Goal: Transaction & Acquisition: Obtain resource

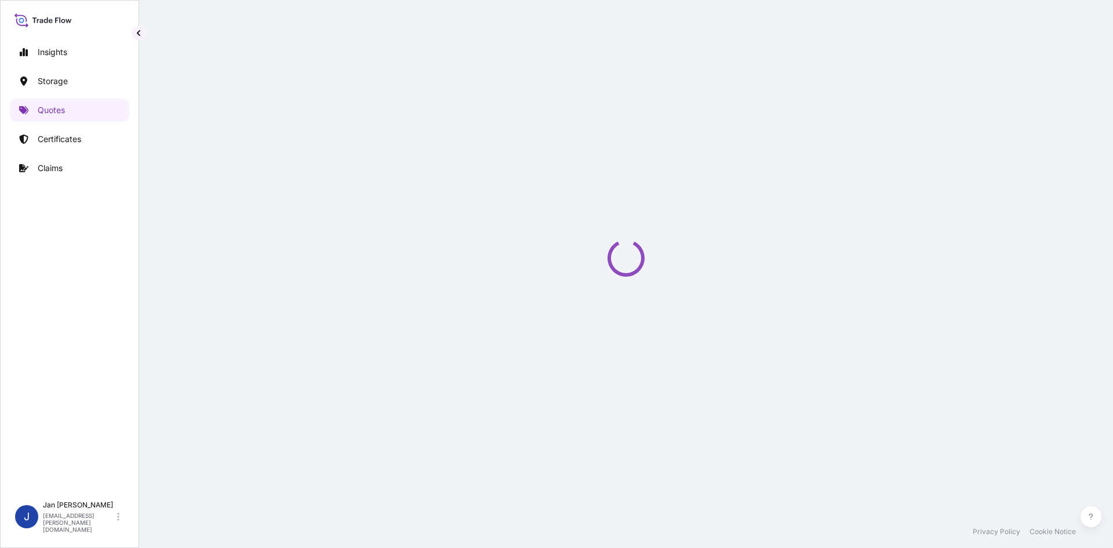
scroll to position [19, 0]
select select "Water"
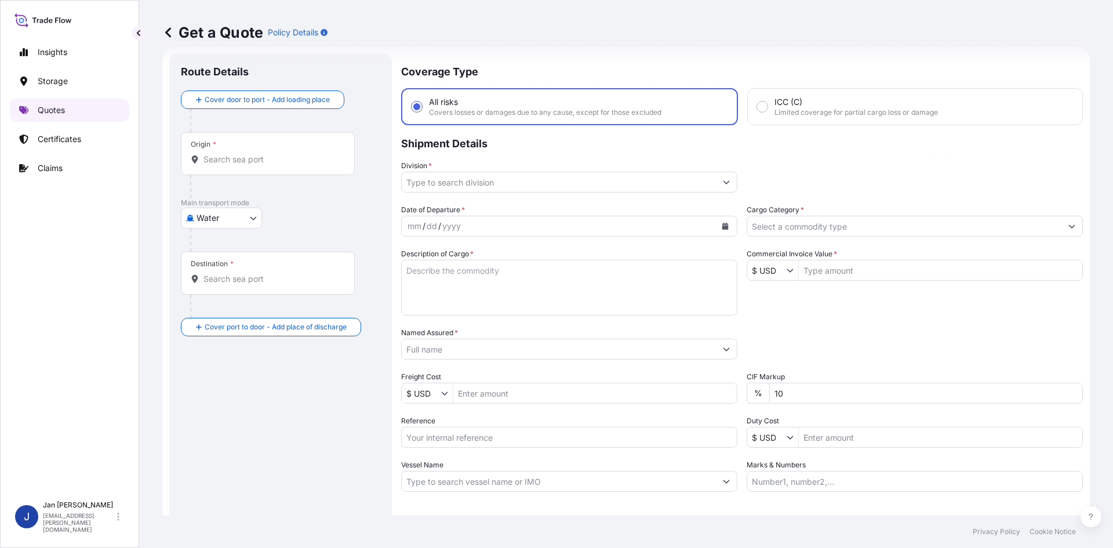
click at [89, 107] on link "Quotes" at bounding box center [69, 110] width 119 height 23
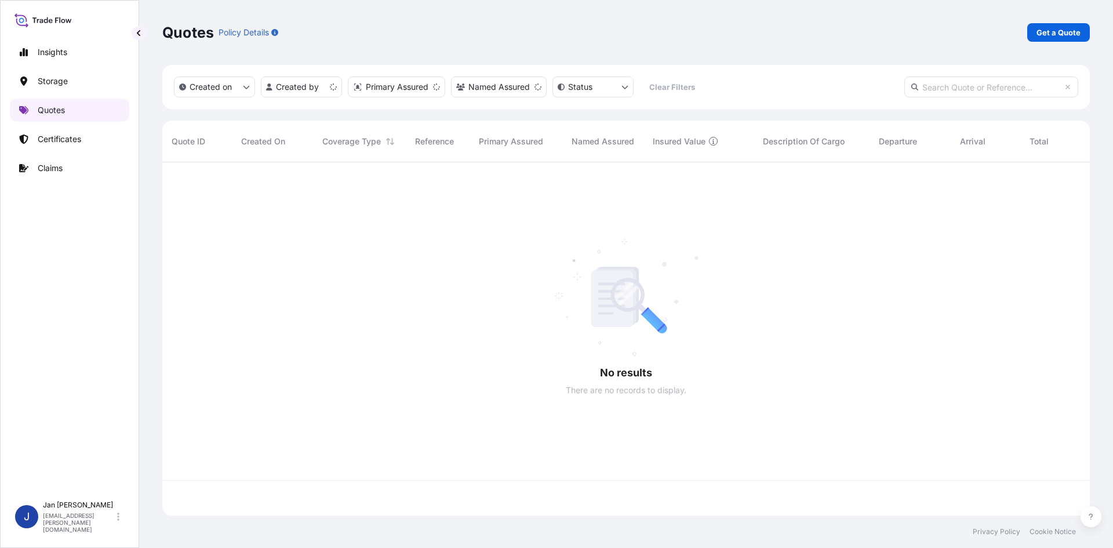
scroll to position [351, 919]
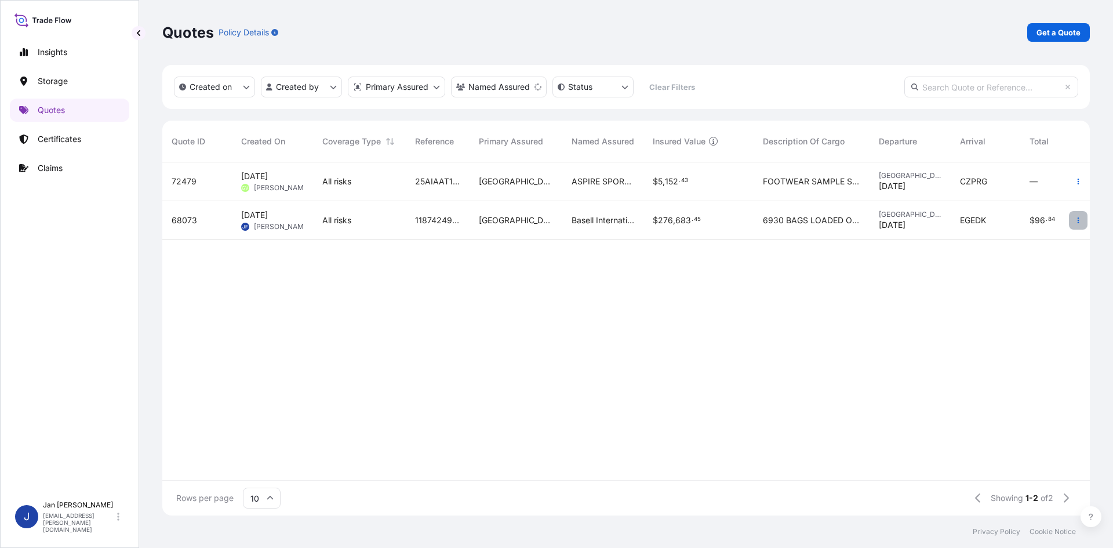
click at [1078, 223] on icon "button" at bounding box center [1079, 220] width 2 height 6
click at [1046, 241] on p "Duplicate quote" at bounding box center [1031, 244] width 60 height 12
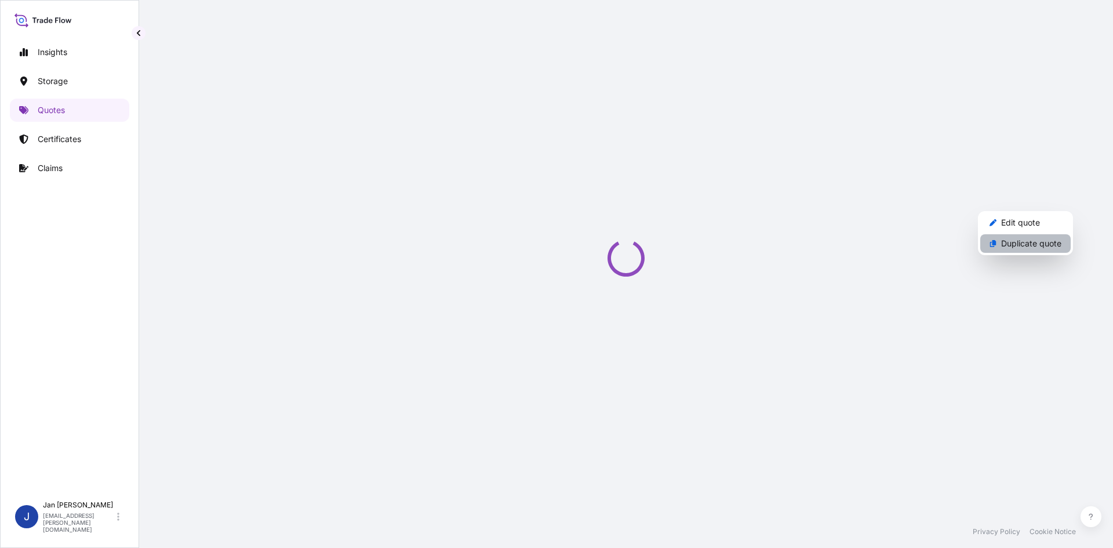
select select "Water"
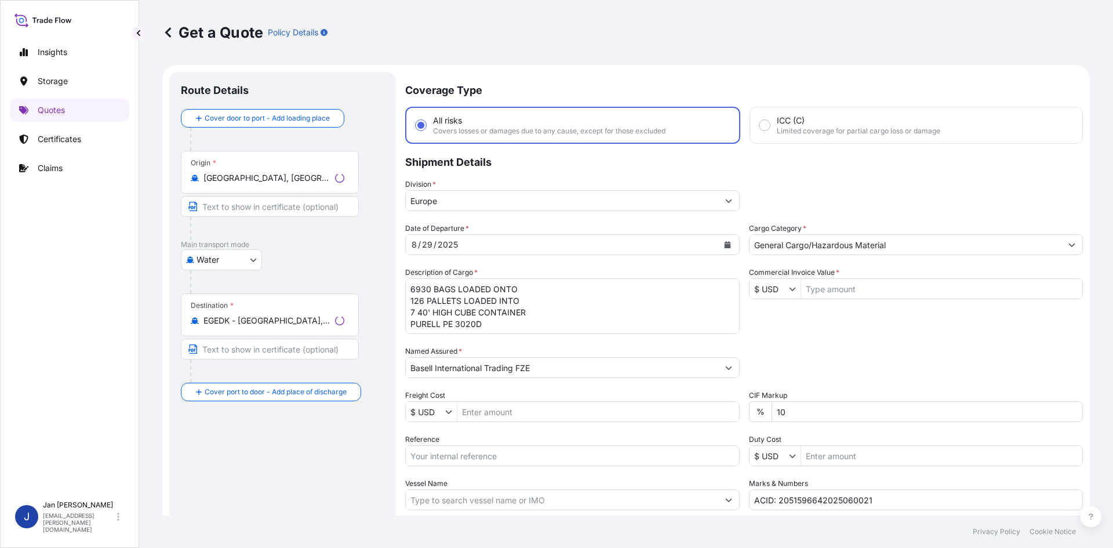
scroll to position [19, 0]
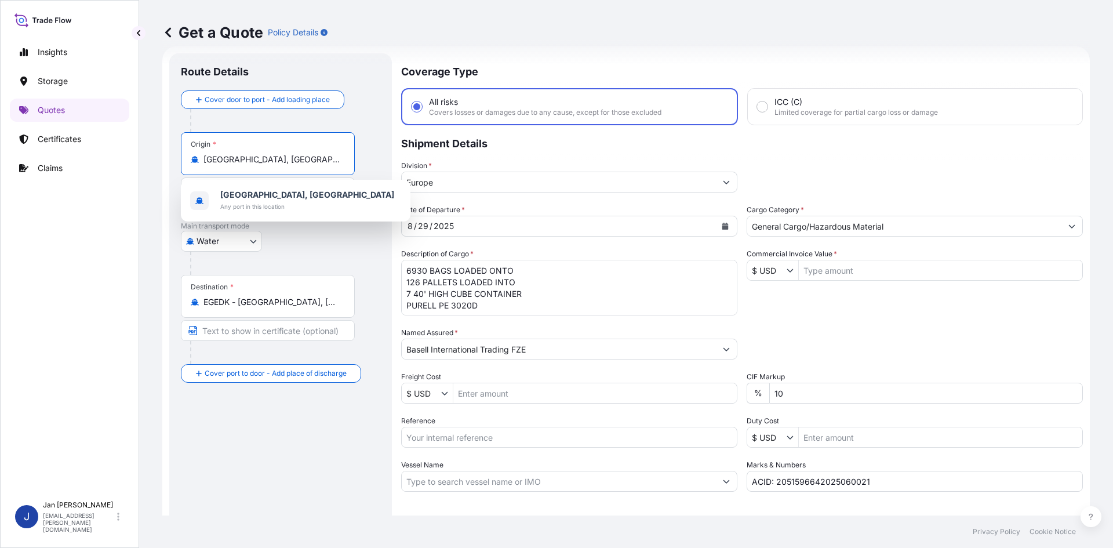
drag, startPoint x: 208, startPoint y: 159, endPoint x: 41, endPoint y: 160, distance: 166.4
click at [49, 161] on div "Insights Storage Quotes Certificates Claims J [PERSON_NAME] [EMAIL_ADDRESS][PER…" at bounding box center [556, 274] width 1113 height 548
paste input "[GEOGRAPHIC_DATA]"
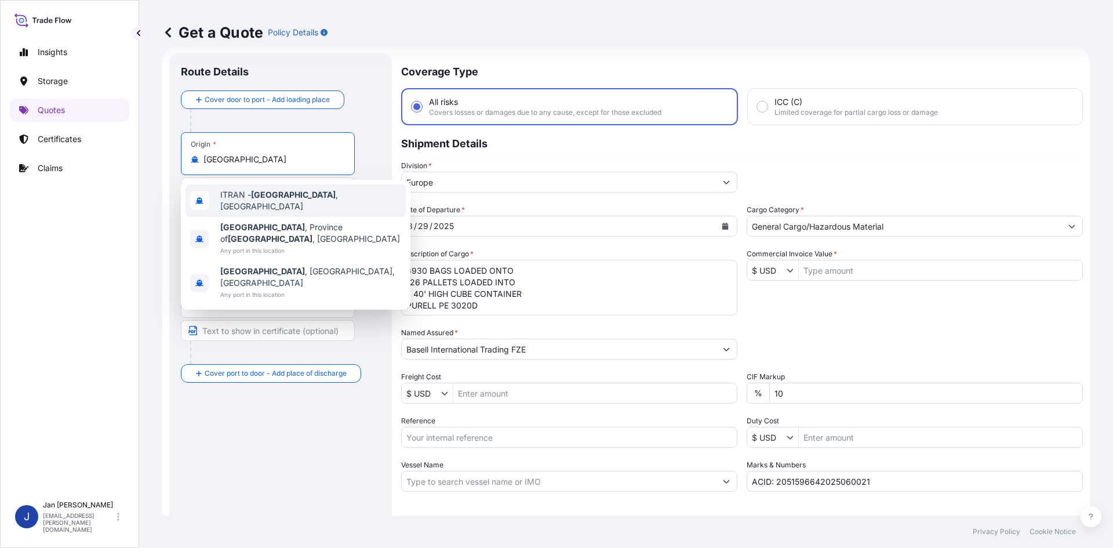
click at [333, 192] on div "ITRAN - [GEOGRAPHIC_DATA] , [GEOGRAPHIC_DATA]" at bounding box center [295, 200] width 220 height 32
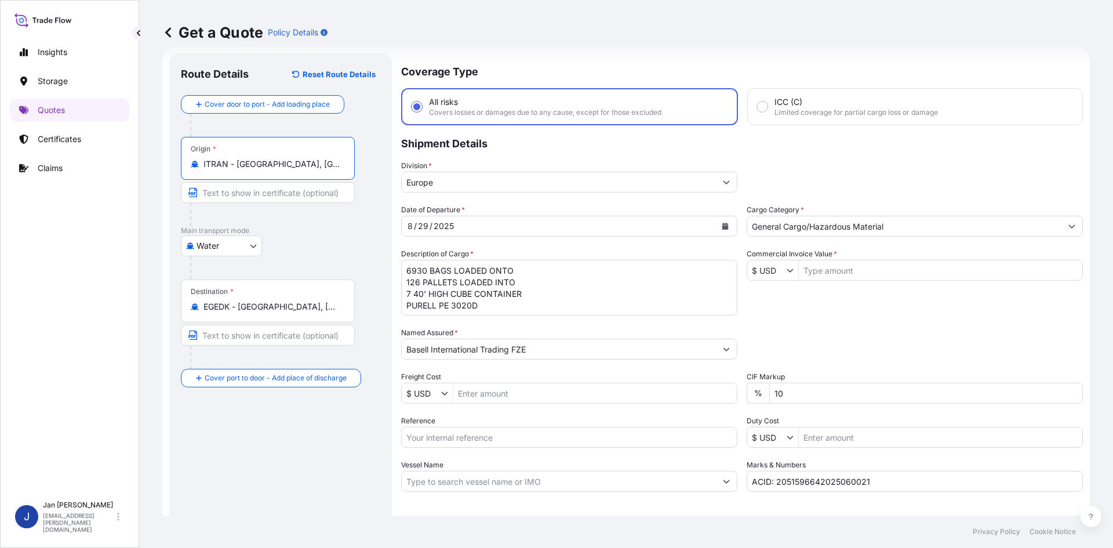
type input "ITRAN - [GEOGRAPHIC_DATA], [GEOGRAPHIC_DATA]"
drag, startPoint x: 322, startPoint y: 305, endPoint x: -51, endPoint y: 292, distance: 373.5
click at [0, 292] on html "0 options available. 3 options available. Insights Storage Quotes Certificates …" at bounding box center [556, 274] width 1113 height 548
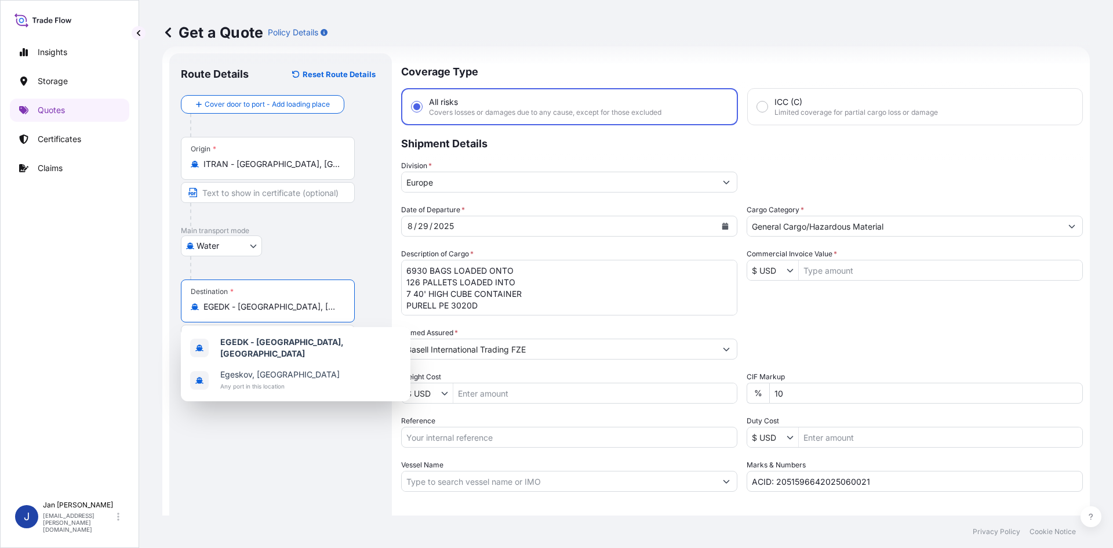
paste input "YANTIAN"
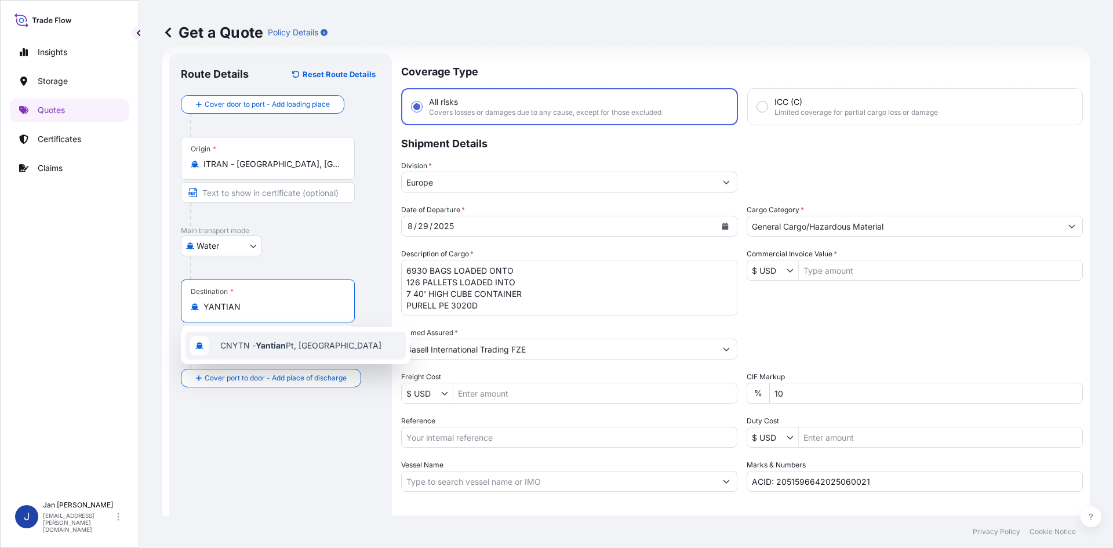
click at [350, 340] on div "CNYTN - Yantian Pt, [GEOGRAPHIC_DATA]" at bounding box center [295, 346] width 220 height 28
type input "CNYTN - Yantian Pt, [GEOGRAPHIC_DATA]"
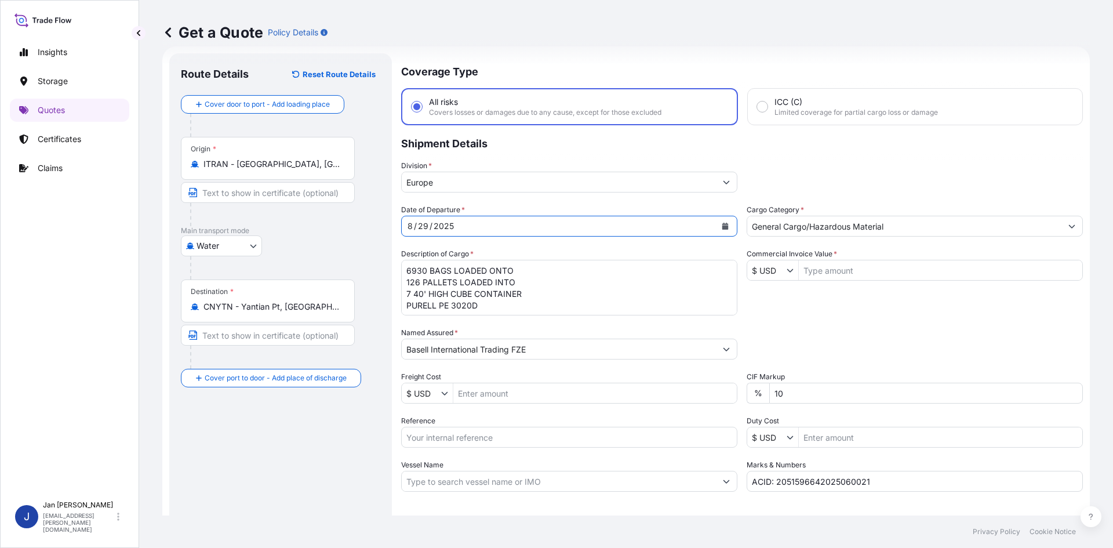
click at [722, 225] on icon "Calendar" at bounding box center [725, 226] width 6 height 7
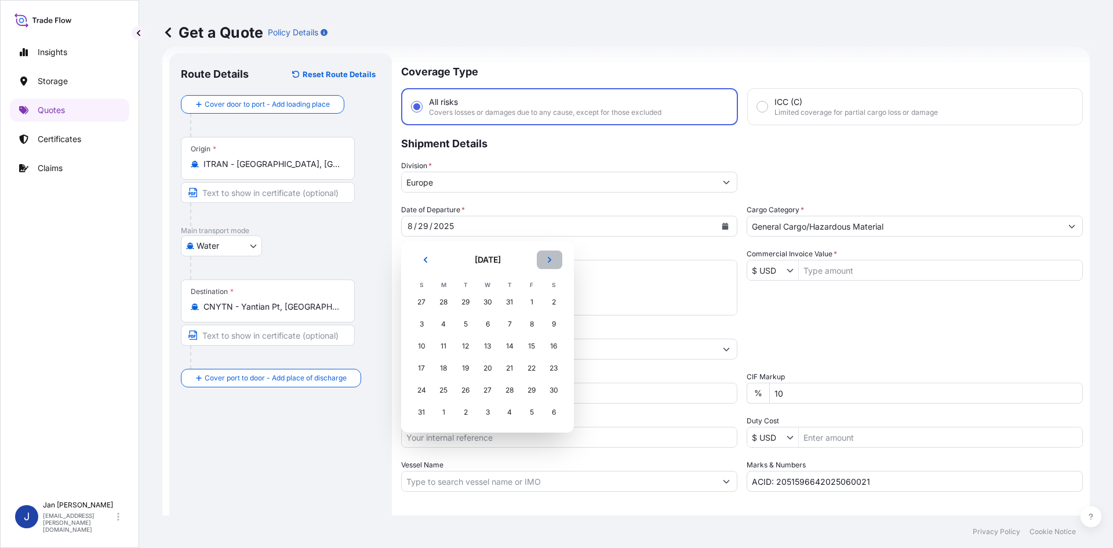
click at [554, 257] on button "Next" at bounding box center [550, 259] width 26 height 19
click at [534, 372] on div "26" at bounding box center [531, 368] width 21 height 21
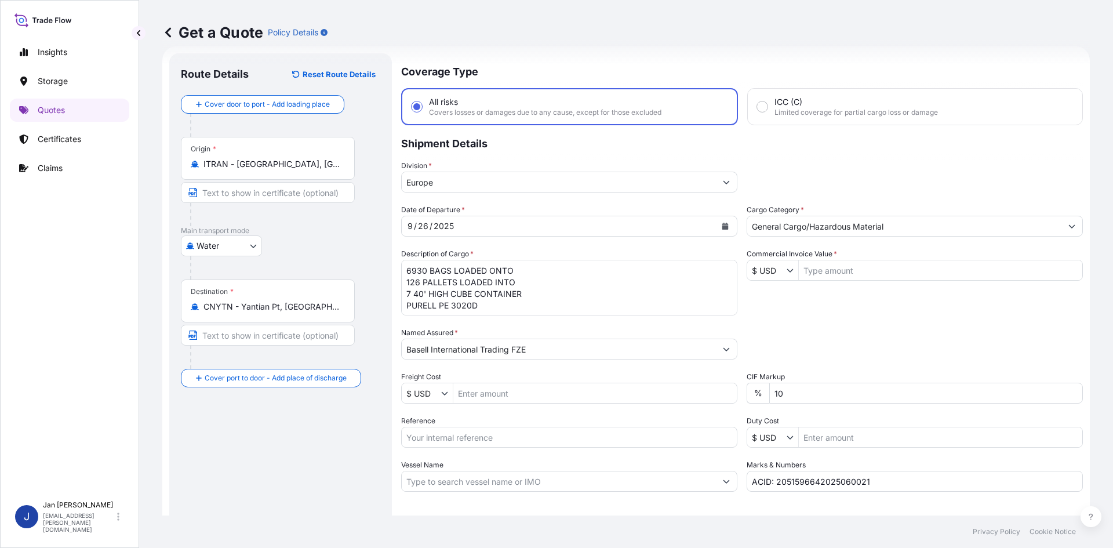
click at [467, 484] on input "Vessel Name" at bounding box center [559, 481] width 314 height 21
paste input "MSC HARMONY III"
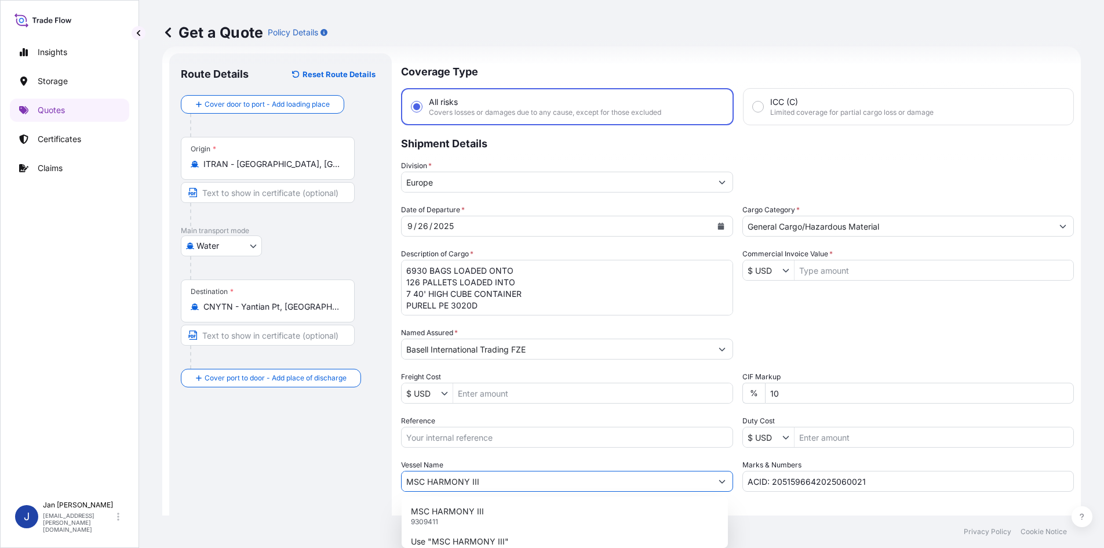
type input "MSC HARMONY III"
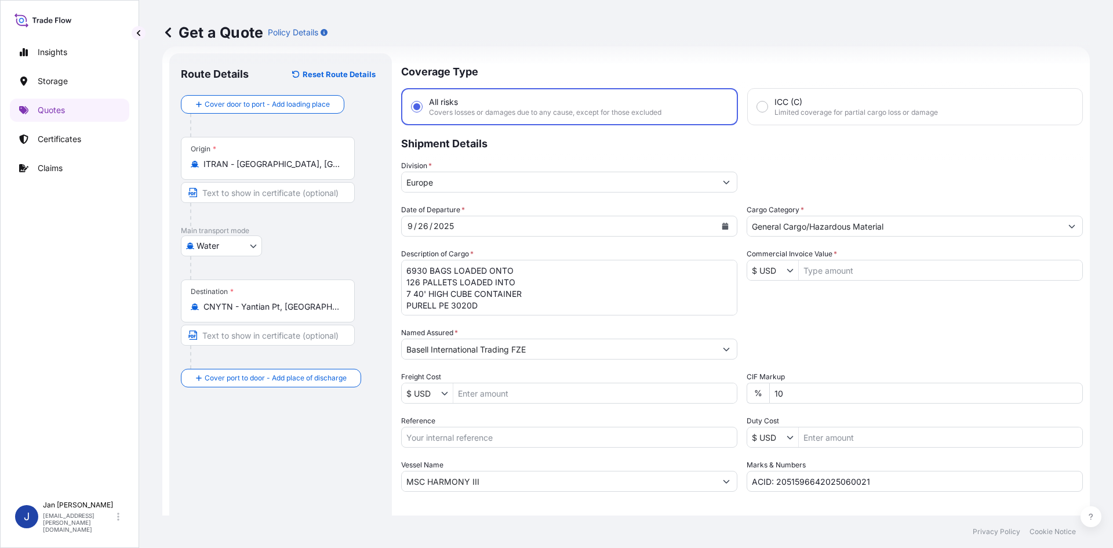
click at [446, 446] on input "Reference" at bounding box center [569, 437] width 336 height 21
paste input "1505194341"
type input "1505194341"
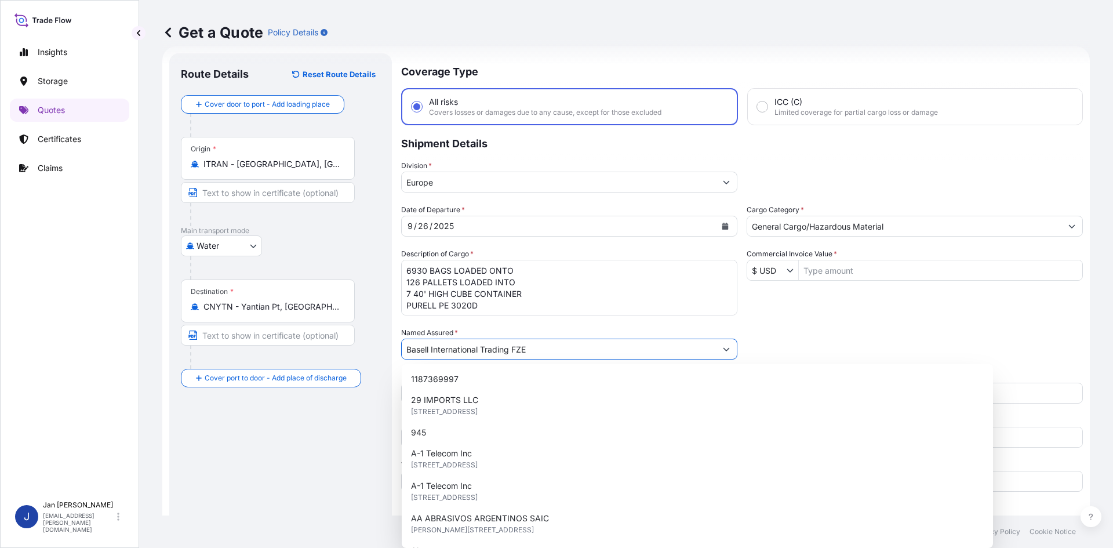
click at [678, 353] on input "Basell International Trading FZE" at bounding box center [559, 349] width 314 height 21
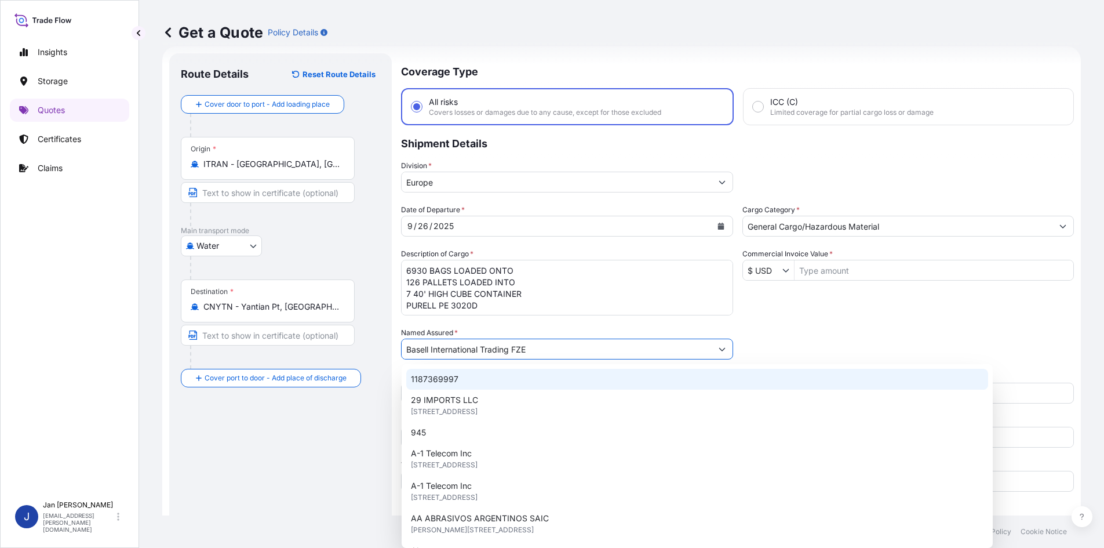
drag, startPoint x: 540, startPoint y: 352, endPoint x: 216, endPoint y: 342, distance: 324.2
click at [216, 342] on form "Route Details Reset Route Details Cover door to port - Add loading place Place …" at bounding box center [621, 315] width 919 height 538
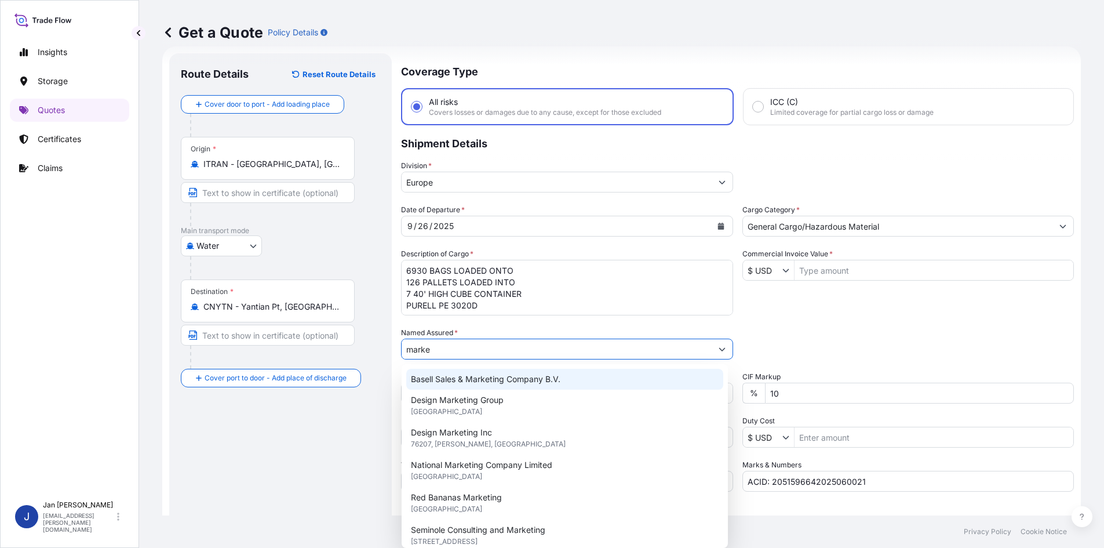
drag, startPoint x: 402, startPoint y: 348, endPoint x: 345, endPoint y: 348, distance: 57.4
click at [345, 348] on form "Route Details Reset Route Details Cover door to port - Add loading place Place …" at bounding box center [621, 315] width 919 height 538
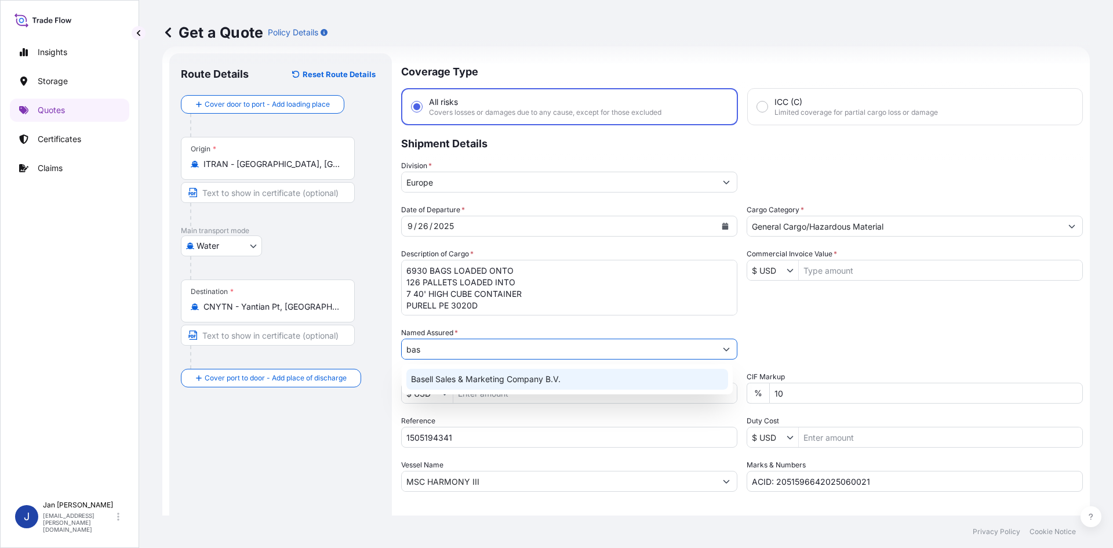
click at [442, 380] on span "Basell Sales & Marketing Company B.V." at bounding box center [486, 379] width 150 height 12
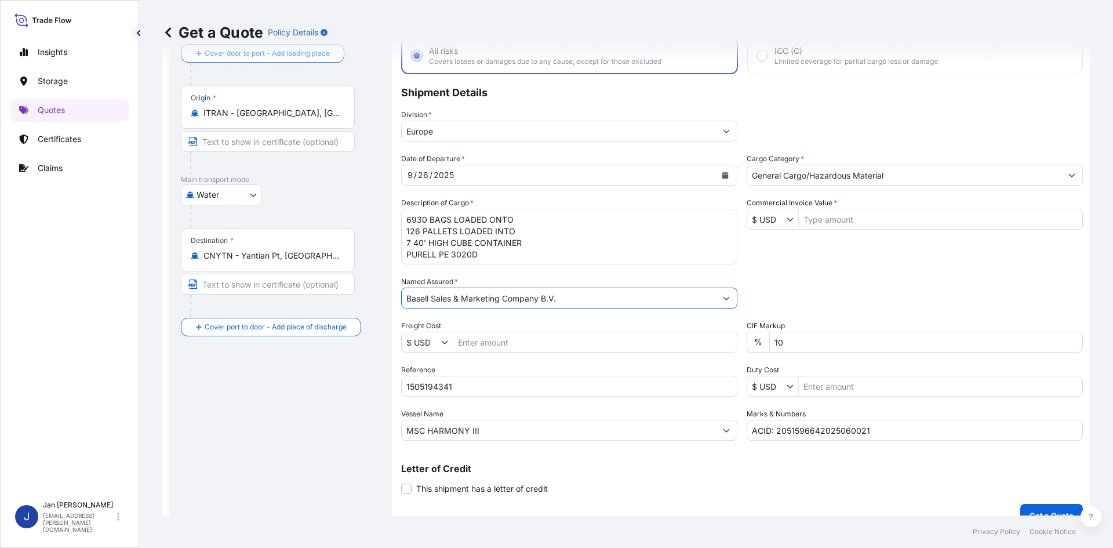
scroll to position [88, 0]
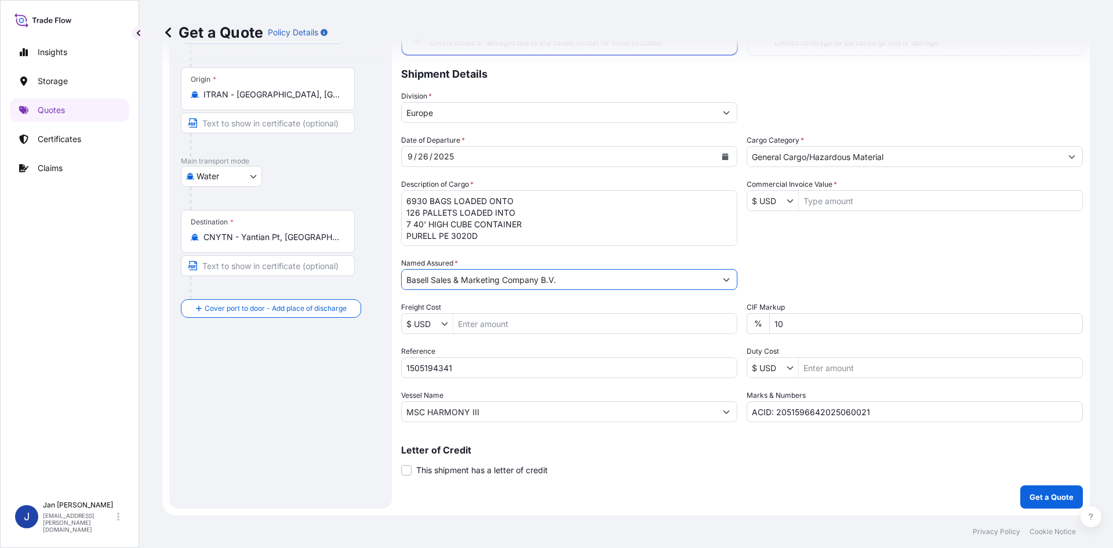
type input "Basell Sales & Marketing Company B.V."
click at [767, 203] on input "$ USD" at bounding box center [766, 200] width 39 height 21
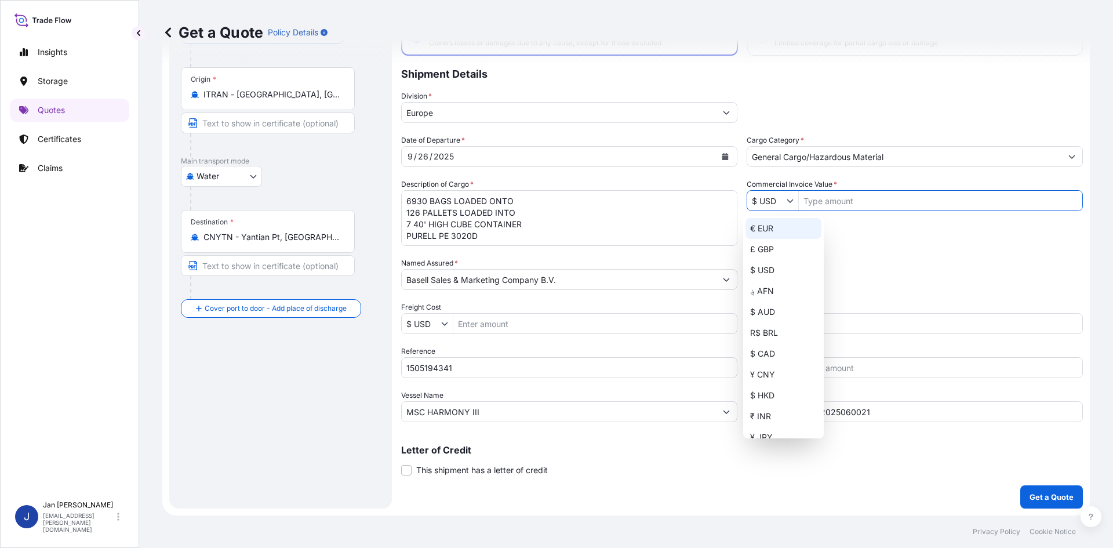
click at [776, 224] on div "€ EUR" at bounding box center [783, 228] width 76 height 21
type input "€ EUR"
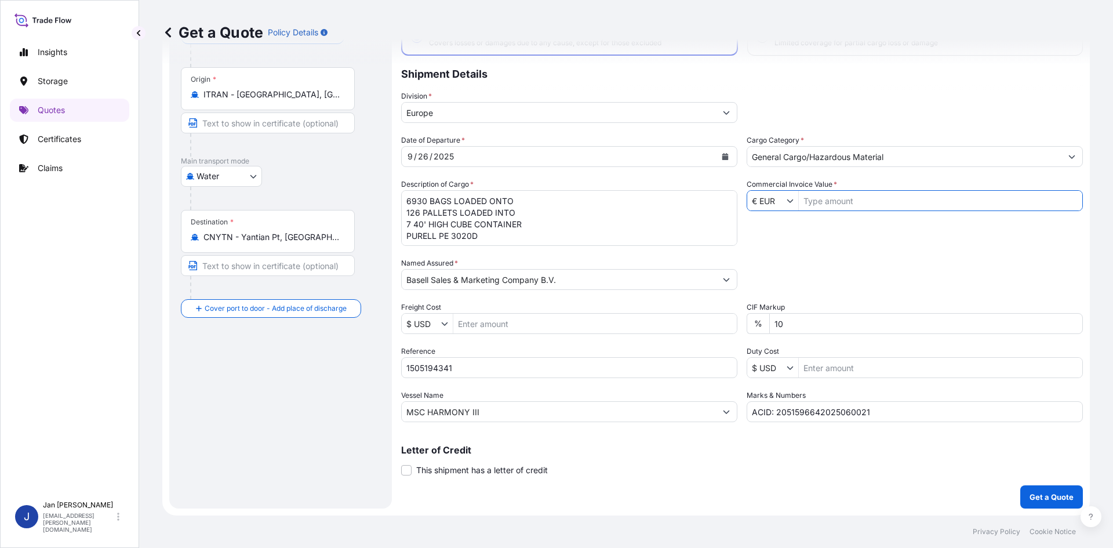
click at [827, 199] on input "Commercial Invoice Value *" at bounding box center [940, 200] width 283 height 21
type input "41,703.75"
click at [805, 247] on div "Date of Departure * [DATE] Cargo Category * General Cargo/Hazardous Material De…" at bounding box center [742, 277] width 682 height 287
drag, startPoint x: 865, startPoint y: 413, endPoint x: 516, endPoint y: 412, distance: 348.9
click at [516, 412] on div "Date of Departure * [DATE] Cargo Category * General Cargo/Hazardous Material De…" at bounding box center [742, 277] width 682 height 287
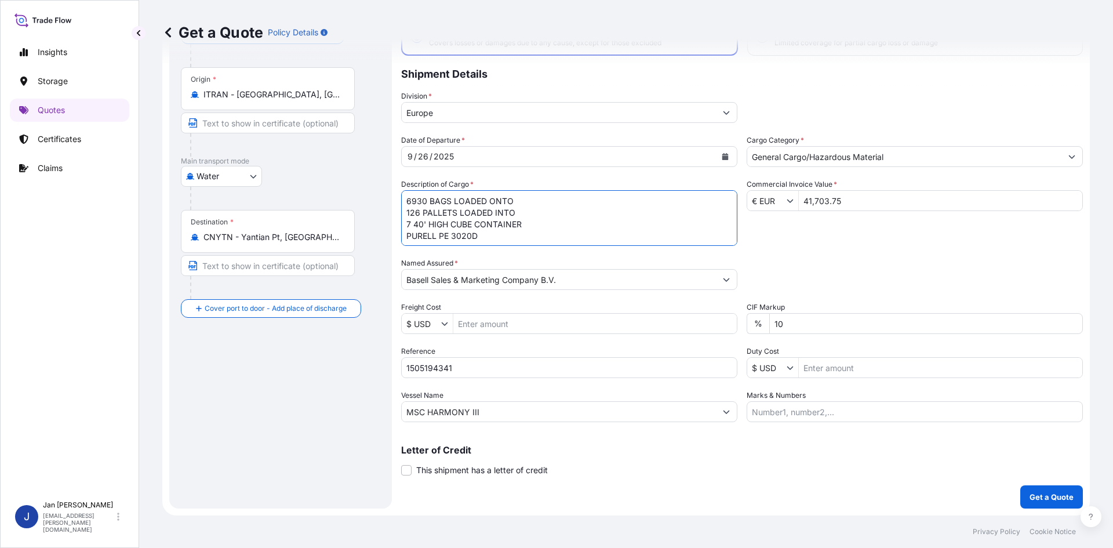
scroll to position [1, 0]
drag, startPoint x: 405, startPoint y: 199, endPoint x: 537, endPoint y: 270, distance: 149.6
click at [537, 270] on div "Date of Departure * [DATE] Cargo Category * General Cargo/Hazardous Material De…" at bounding box center [742, 277] width 682 height 287
paste textarea "BAGS LOADED ONTO 18 PALLETS LOADED INTO 1 40' CONTAINER(S) CLYRELL EC340Q"
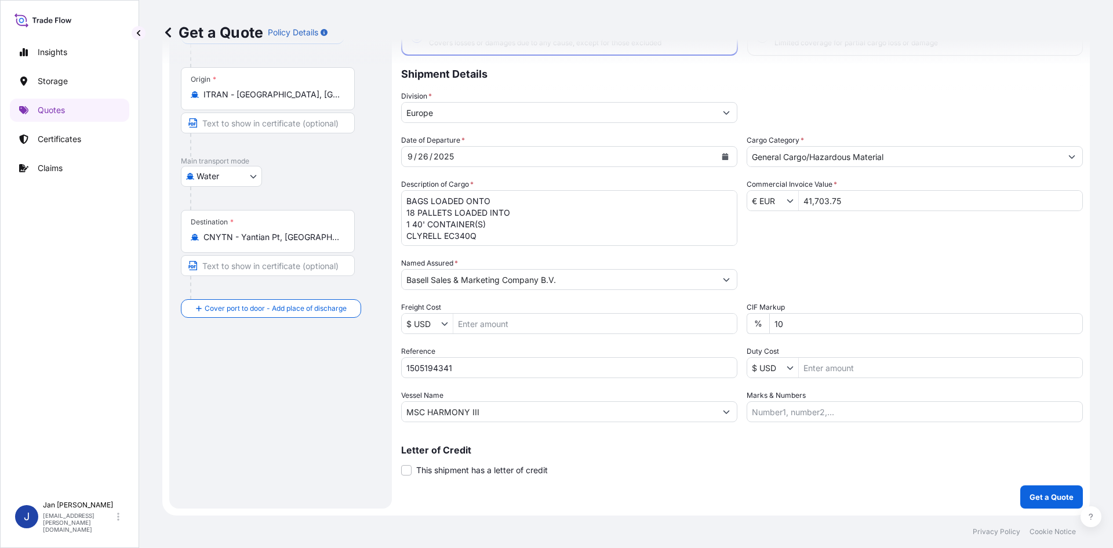
click at [410, 199] on textarea "6930 BAGS LOADED ONTO 126 PALLETS LOADED INTO 7 40' HIGH CUBE CONTAINER PURELL …" at bounding box center [569, 218] width 336 height 56
click at [407, 198] on textarea "6930 BAGS LOADED ONTO 126 PALLETS LOADED INTO 7 40' HIGH CUBE CONTAINER PURELL …" at bounding box center [569, 218] width 336 height 56
paste textarea "990"
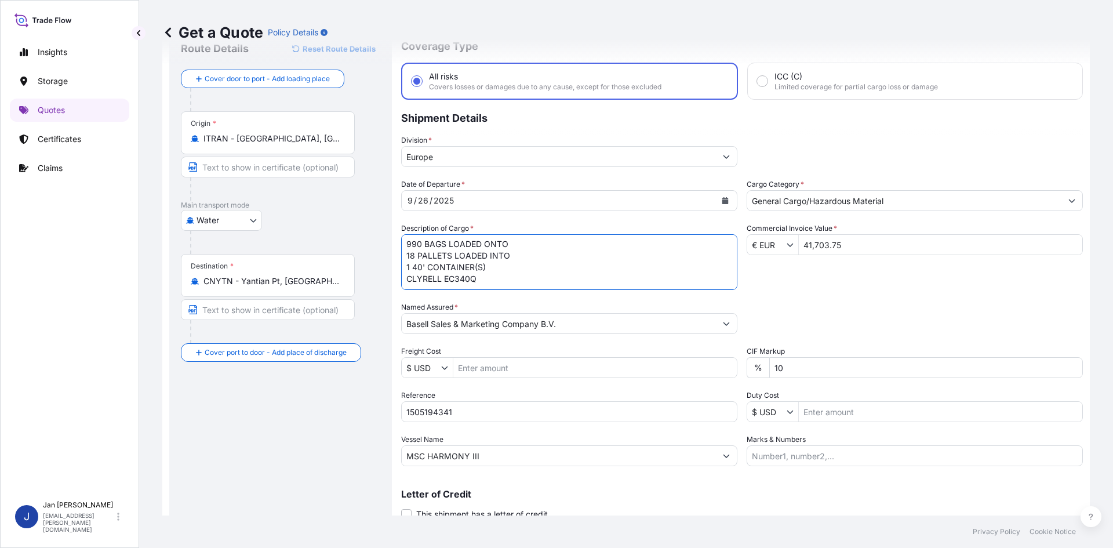
scroll to position [88, 0]
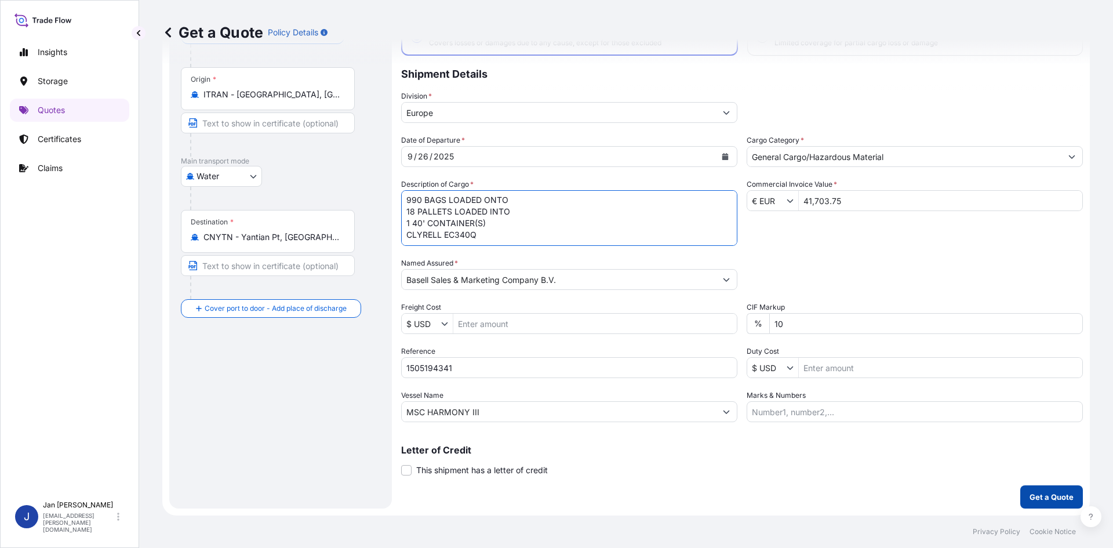
type textarea "990 BAGS LOADED ONTO 18 PALLETS LOADED INTO 1 40' CONTAINER(S) CLYRELL EC340Q"
click at [1031, 498] on p "Get a Quote" at bounding box center [1051, 497] width 44 height 12
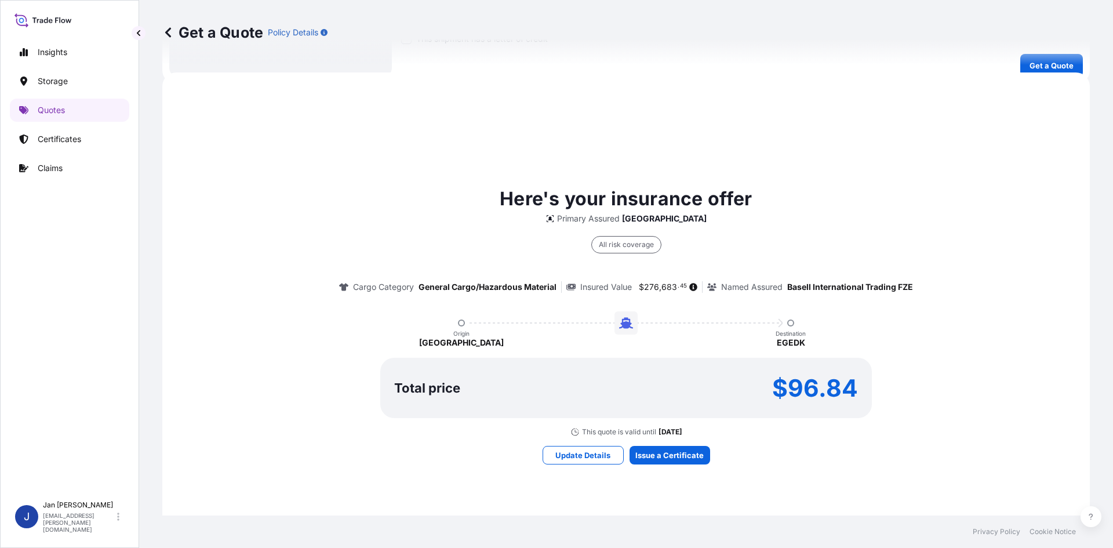
scroll to position [534, 0]
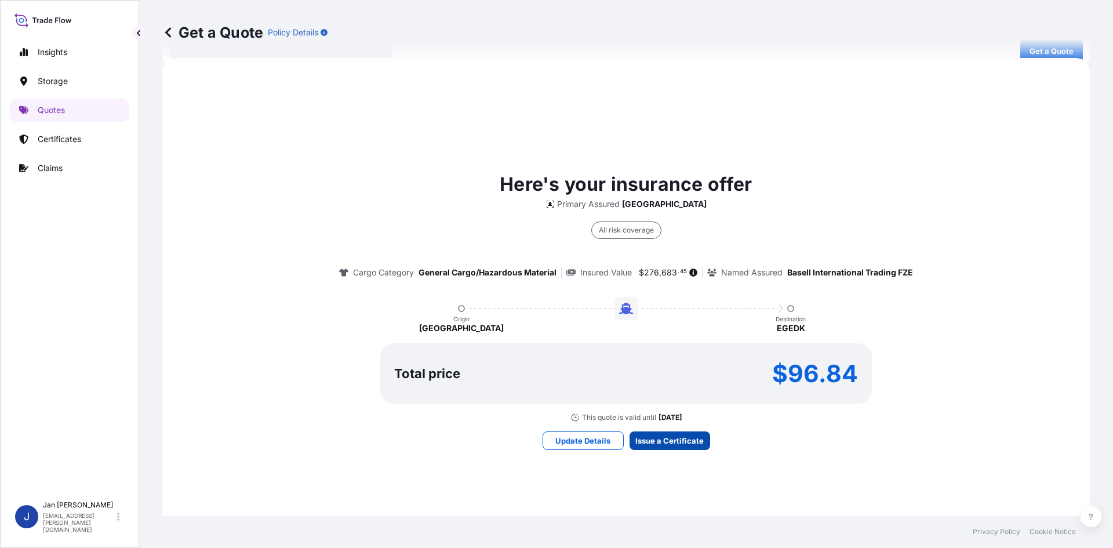
click at [657, 432] on div "Get a Quote Policy Details Route Details Reset Route Details Cover door to port…" at bounding box center [626, 257] width 974 height 515
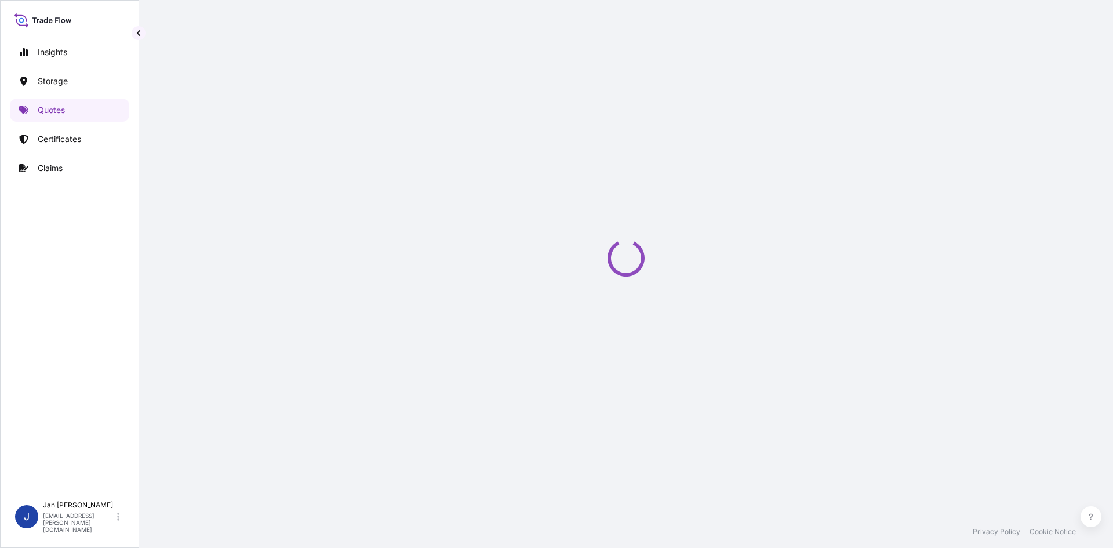
select select "Water"
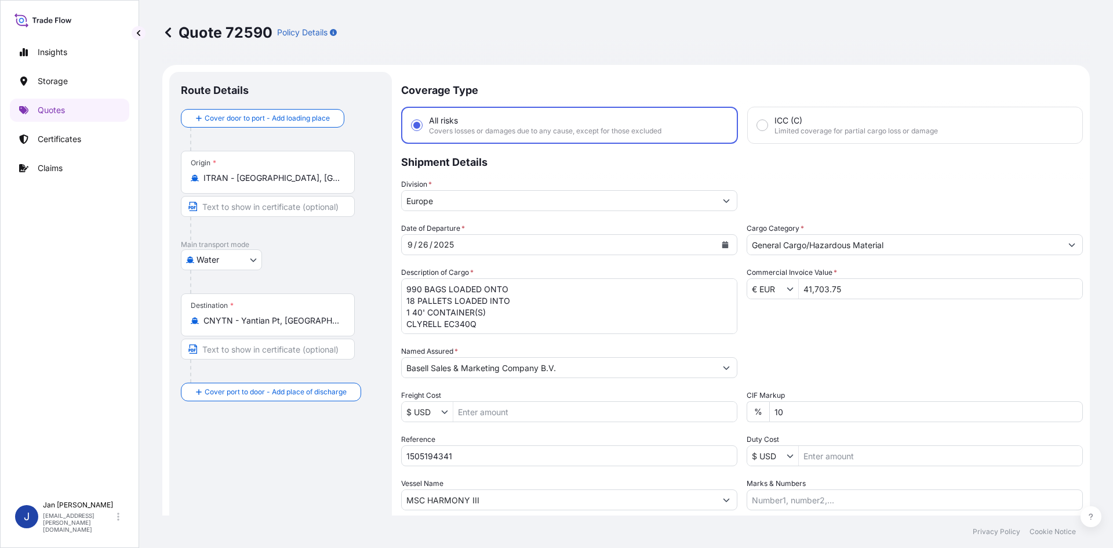
click at [822, 292] on input "41,703.75" at bounding box center [940, 288] width 283 height 21
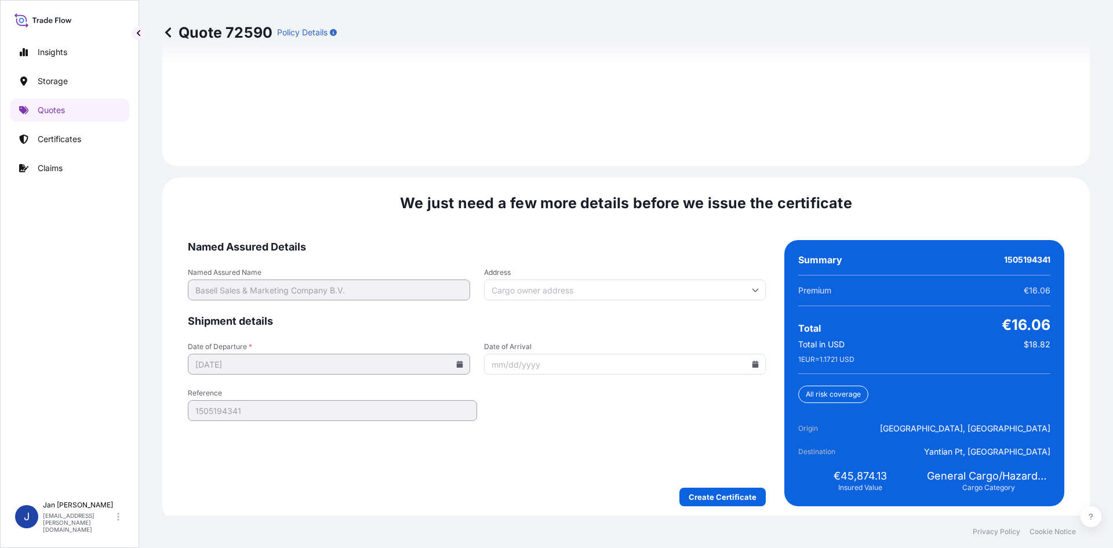
scroll to position [1663, 0]
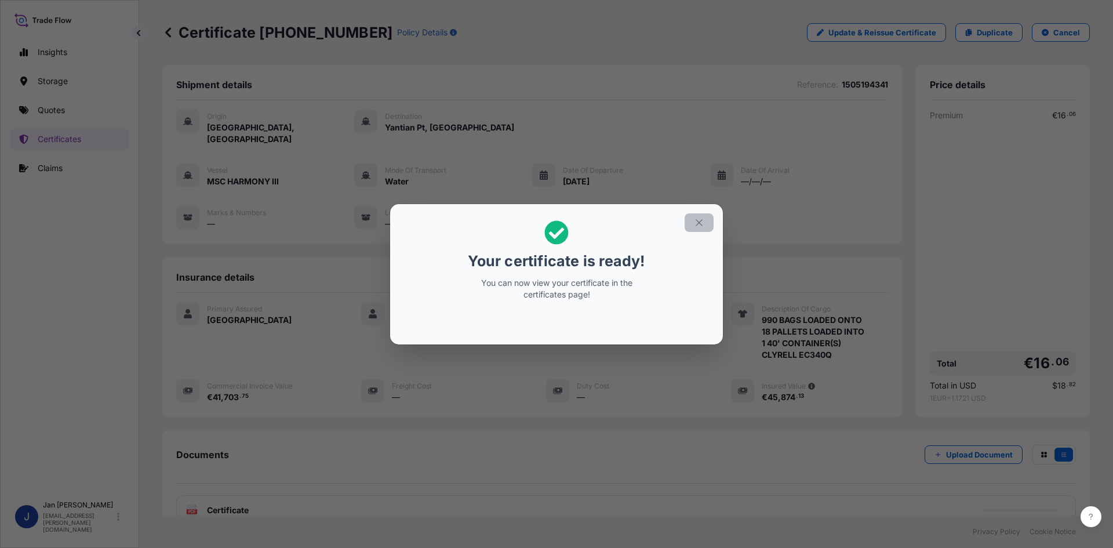
click at [693, 225] on button "button" at bounding box center [699, 222] width 29 height 19
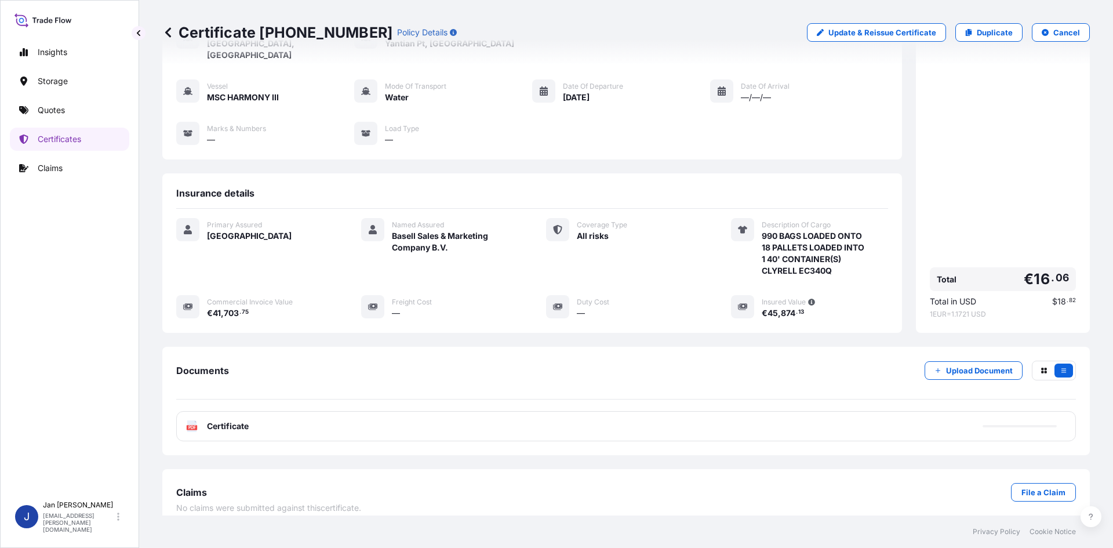
scroll to position [85, 0]
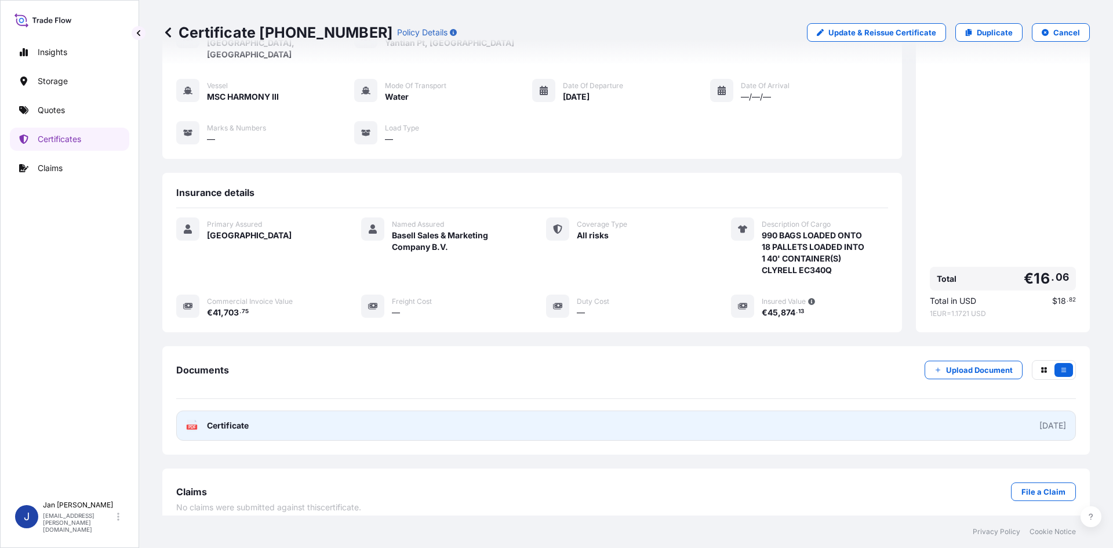
click at [475, 412] on link "PDF Certificate [DATE]" at bounding box center [626, 425] width 900 height 30
